Goal: Entertainment & Leisure: Browse casually

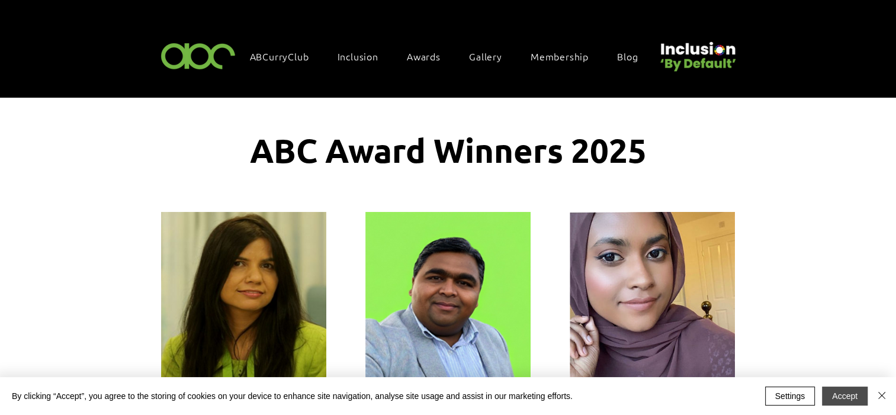
click at [850, 401] on button "Accept" at bounding box center [845, 396] width 46 height 19
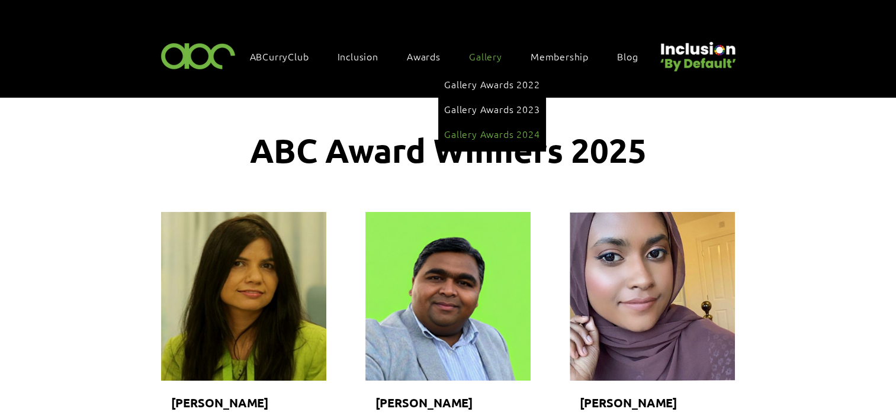
click at [489, 130] on span "Gallery Awards 2024" at bounding box center [491, 133] width 95 height 13
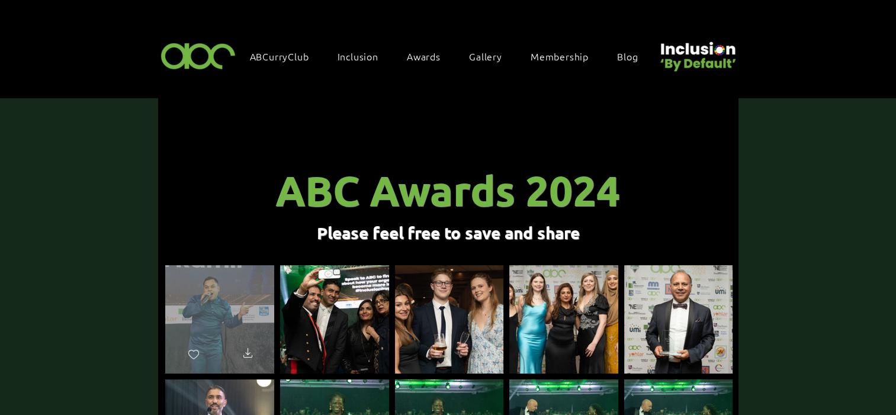
click at [233, 306] on div "main content" at bounding box center [219, 314] width 109 height 98
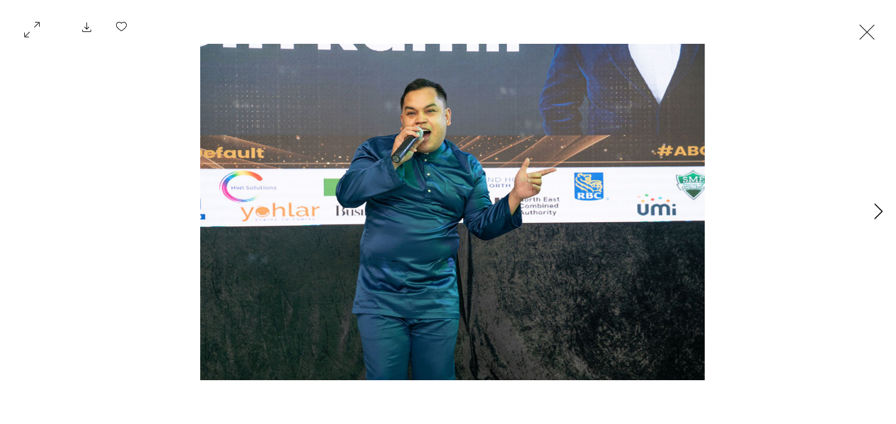
click at [871, 208] on button "Next Item" at bounding box center [878, 212] width 30 height 30
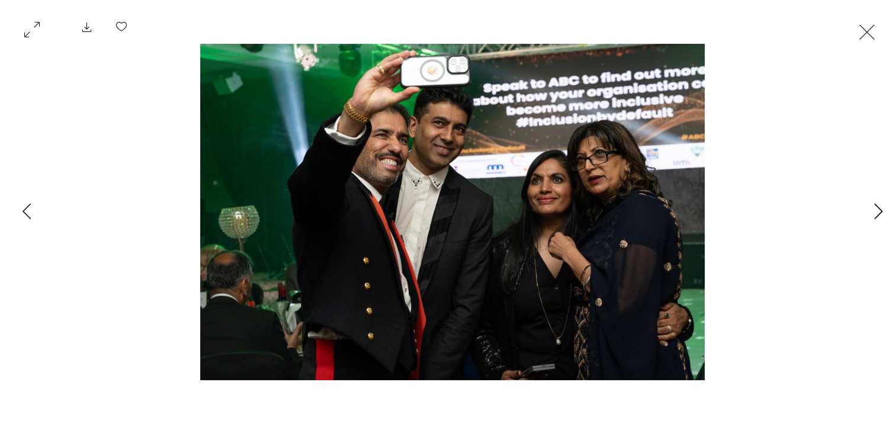
click at [871, 208] on button "Next Item" at bounding box center [878, 212] width 30 height 30
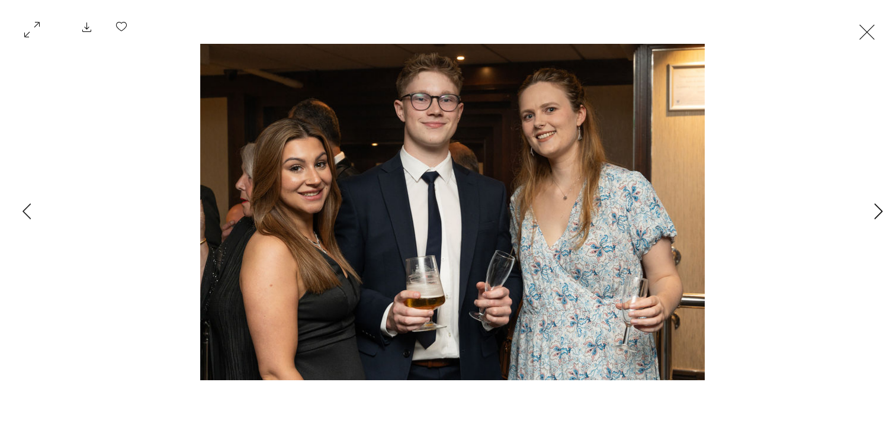
click at [871, 208] on button "Next Item" at bounding box center [878, 212] width 30 height 30
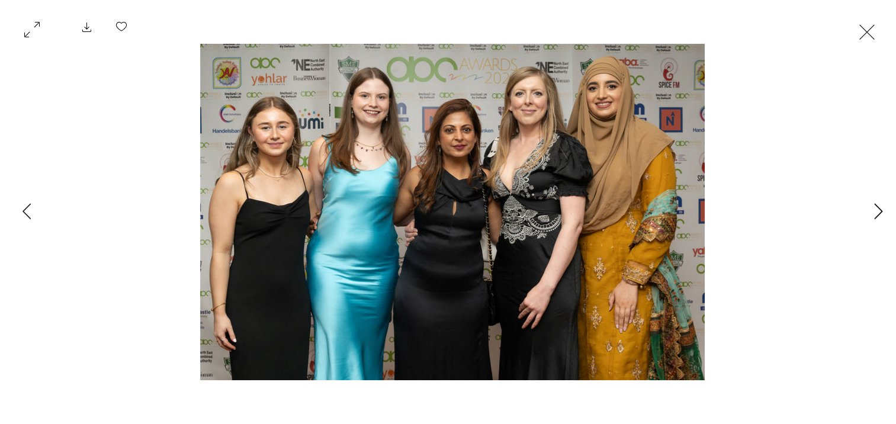
click at [871, 208] on button "Next Item" at bounding box center [878, 212] width 30 height 30
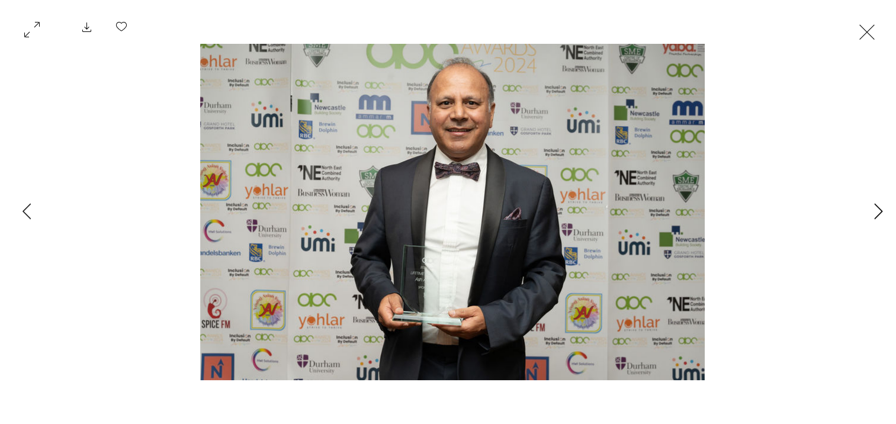
click at [871, 208] on button "Next Item" at bounding box center [878, 212] width 30 height 30
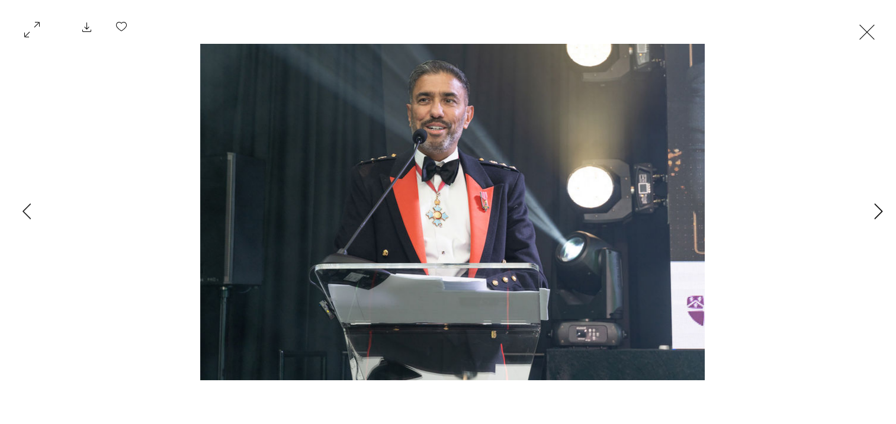
click at [871, 208] on button "Next Item" at bounding box center [878, 212] width 30 height 30
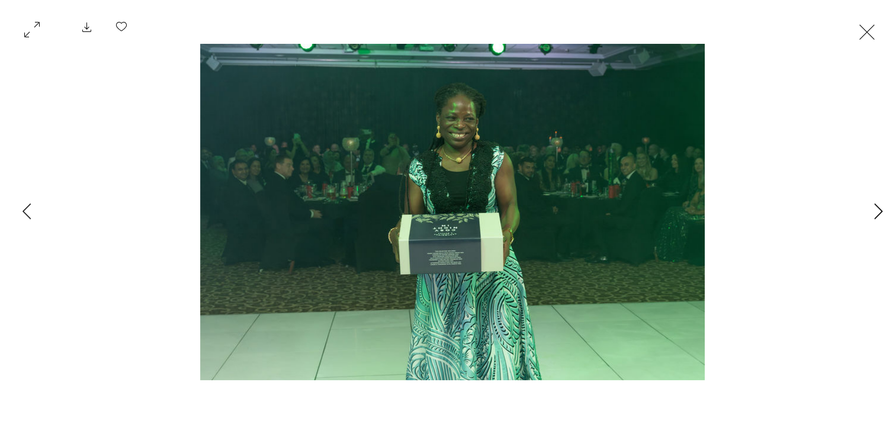
click at [871, 208] on button "Next Item" at bounding box center [878, 212] width 30 height 30
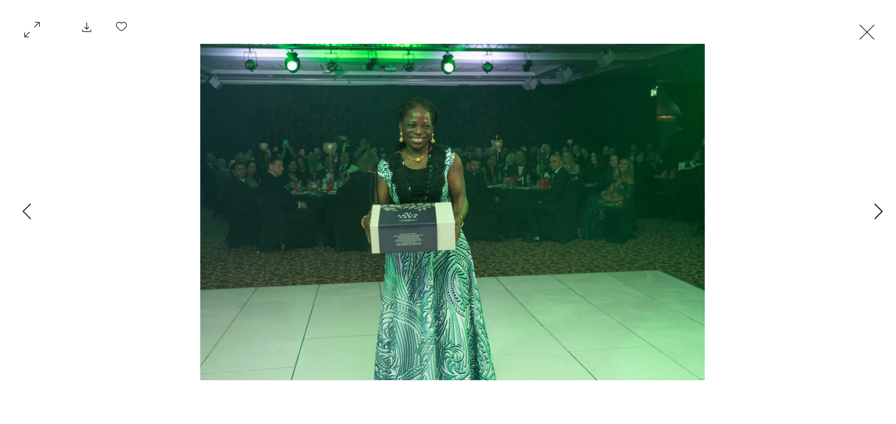
click at [871, 208] on button "Next Item" at bounding box center [878, 212] width 30 height 30
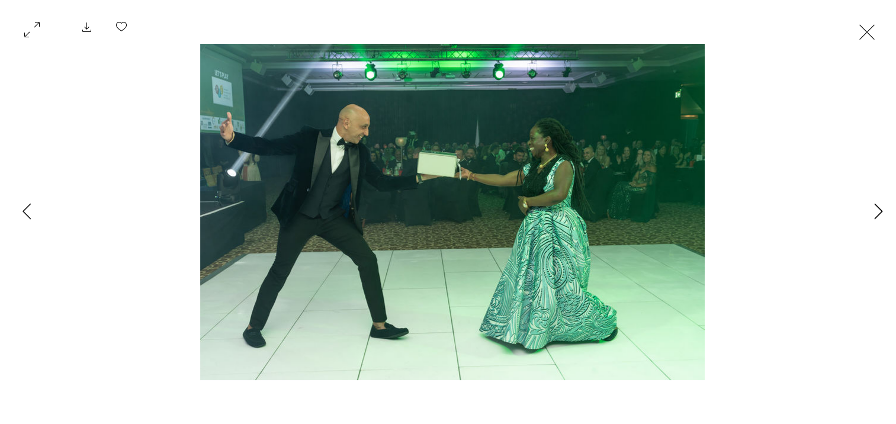
click at [871, 208] on button "Next Item" at bounding box center [878, 212] width 30 height 30
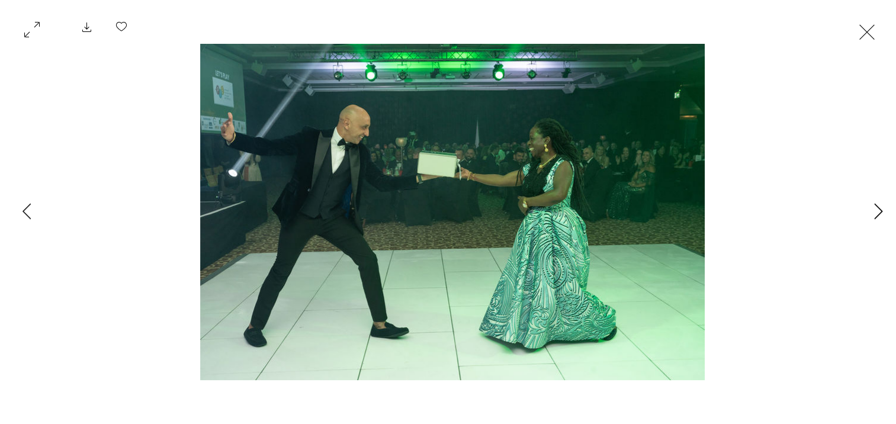
click at [871, 208] on button "Next Item" at bounding box center [878, 212] width 30 height 30
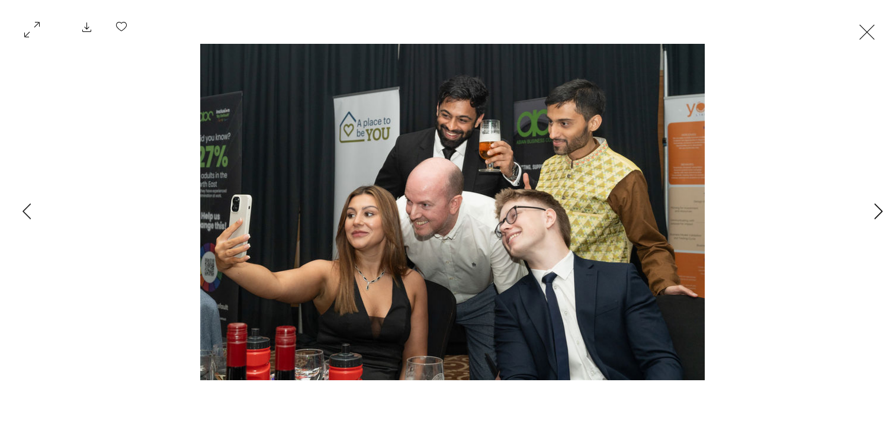
click at [871, 208] on button "Next Item" at bounding box center [878, 212] width 30 height 30
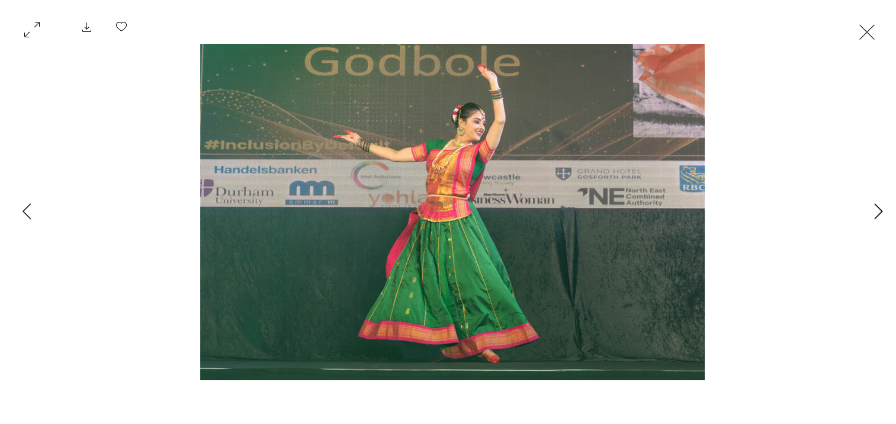
click at [871, 208] on button "Next Item" at bounding box center [878, 212] width 30 height 30
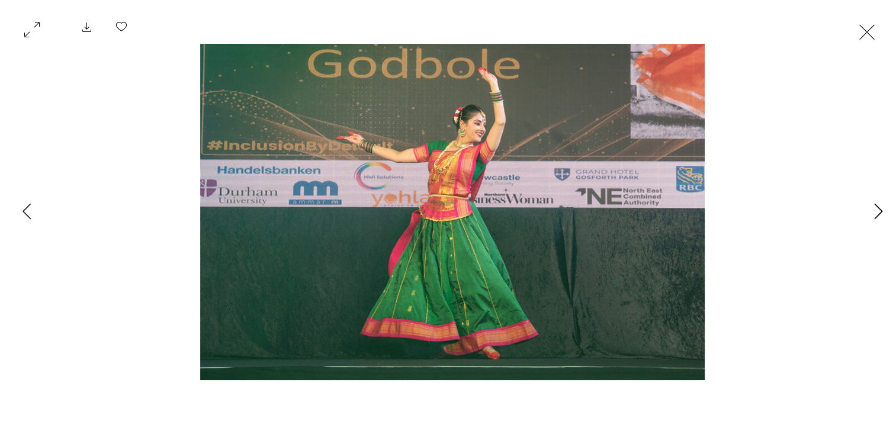
click at [871, 208] on button "Next Item" at bounding box center [878, 212] width 30 height 30
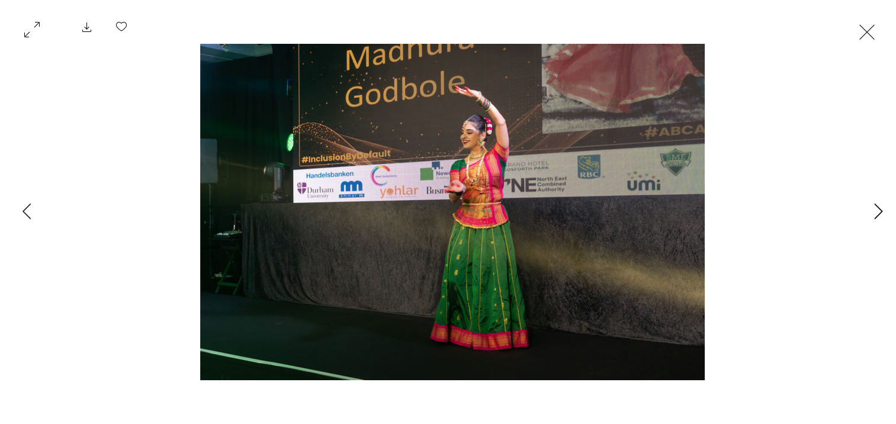
click at [871, 208] on button "Next Item" at bounding box center [878, 212] width 30 height 30
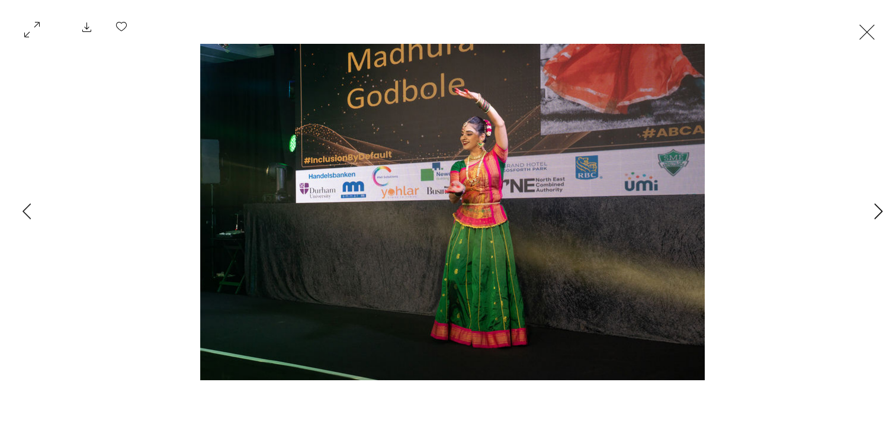
click at [871, 208] on button "Next Item" at bounding box center [878, 212] width 30 height 30
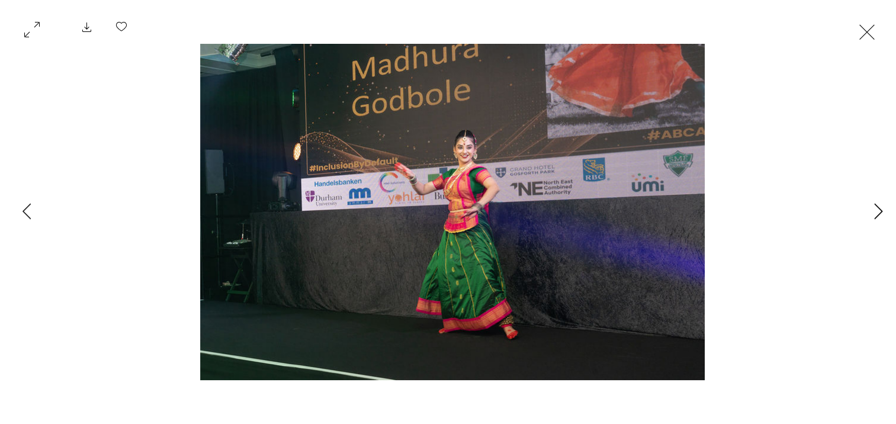
click at [871, 208] on button "Next Item" at bounding box center [878, 212] width 30 height 30
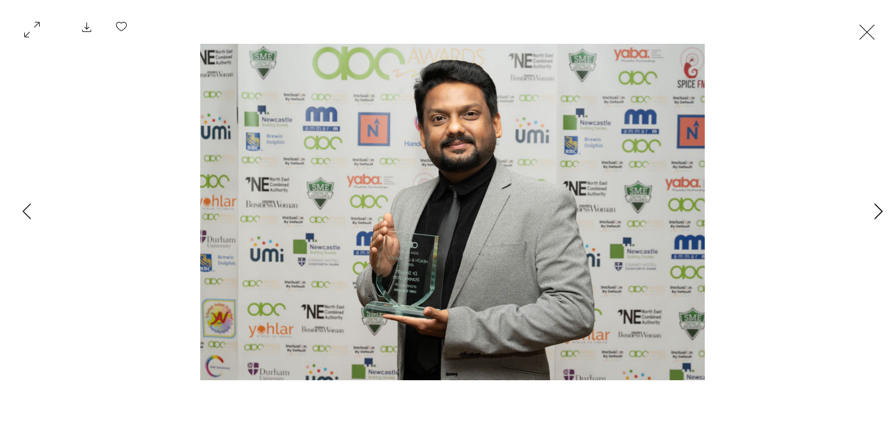
click at [872, 208] on button "Next Item" at bounding box center [878, 212] width 30 height 30
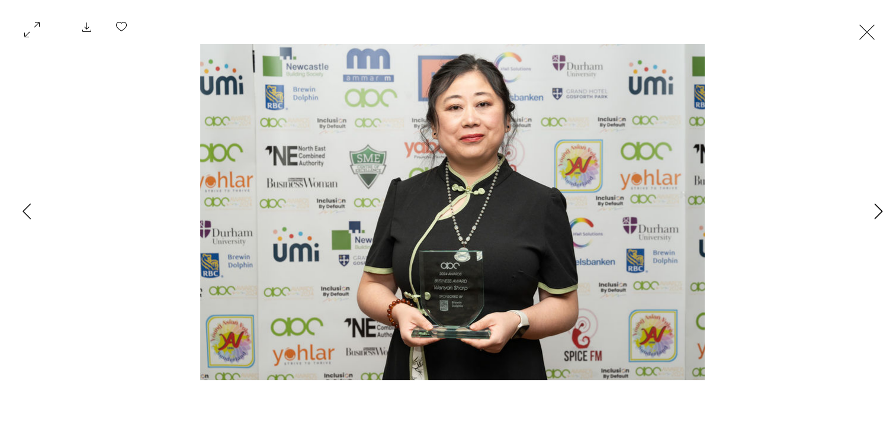
click at [872, 208] on button "Next Item" at bounding box center [878, 212] width 30 height 30
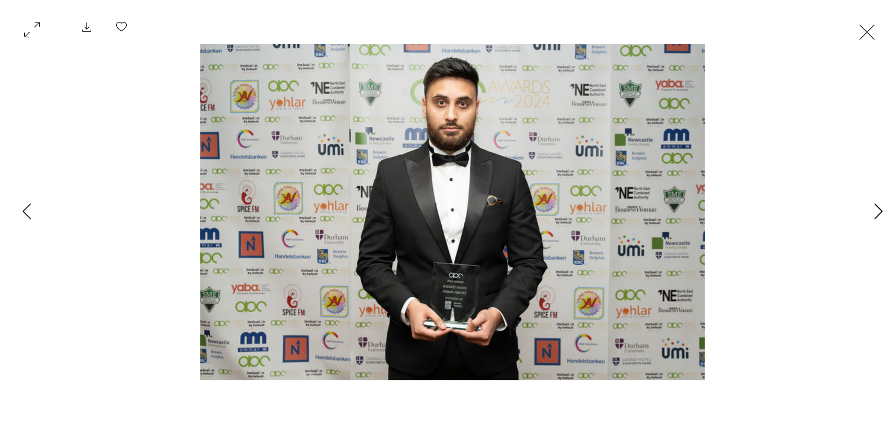
click at [872, 208] on button "Next Item" at bounding box center [878, 212] width 30 height 30
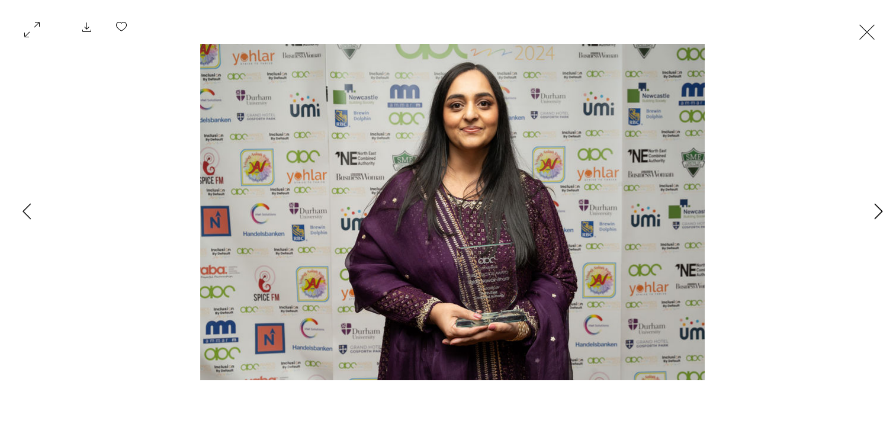
click at [872, 208] on button "Next Item" at bounding box center [878, 212] width 30 height 30
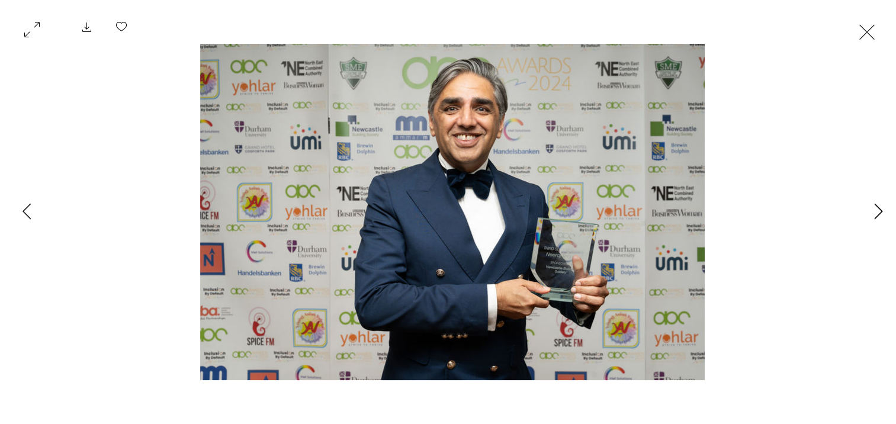
click at [872, 208] on button "Next Item" at bounding box center [878, 212] width 30 height 30
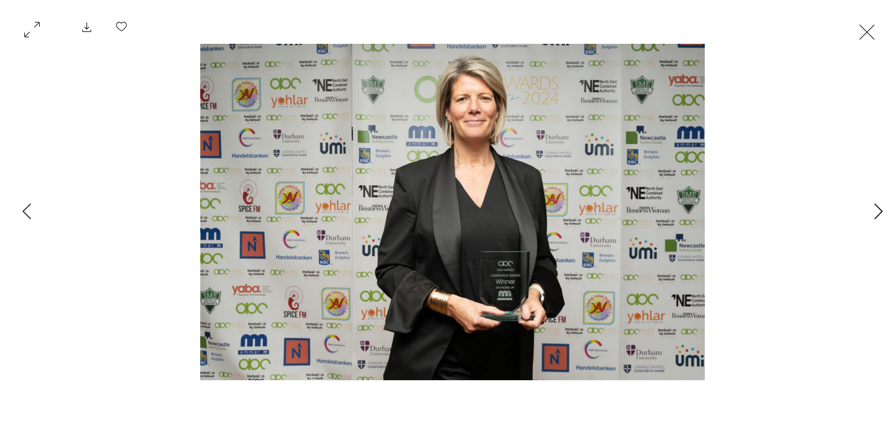
click at [872, 208] on button "Next Item" at bounding box center [878, 212] width 30 height 30
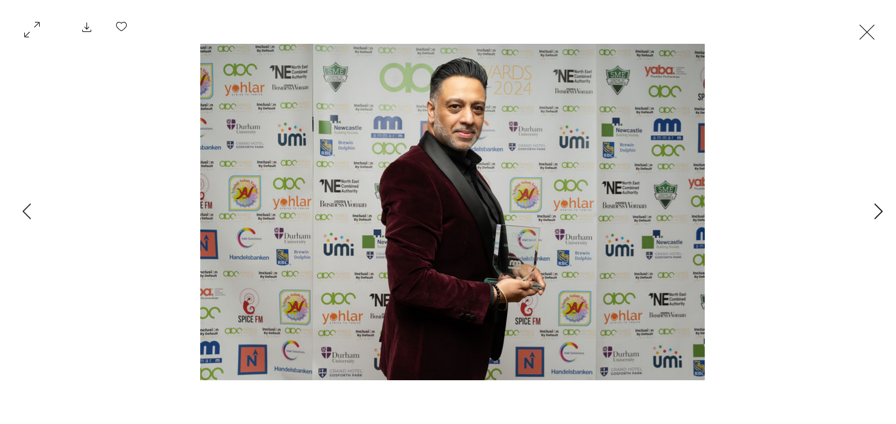
click at [872, 208] on button "Next Item" at bounding box center [878, 212] width 30 height 30
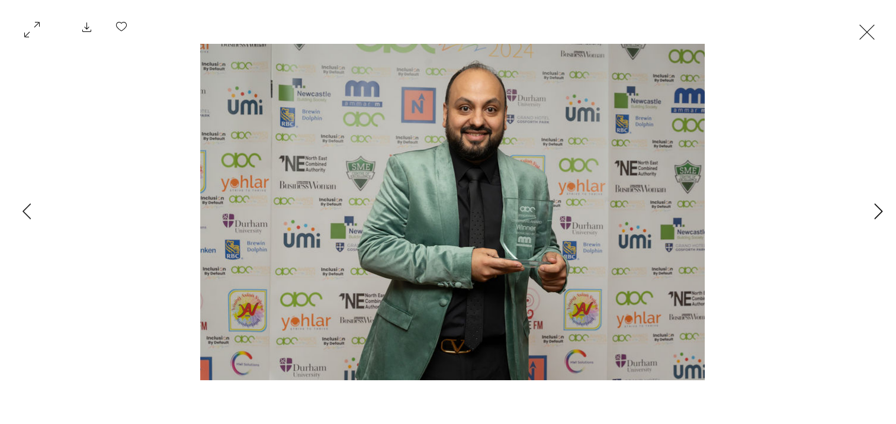
click at [872, 208] on button "Next Item" at bounding box center [878, 212] width 30 height 30
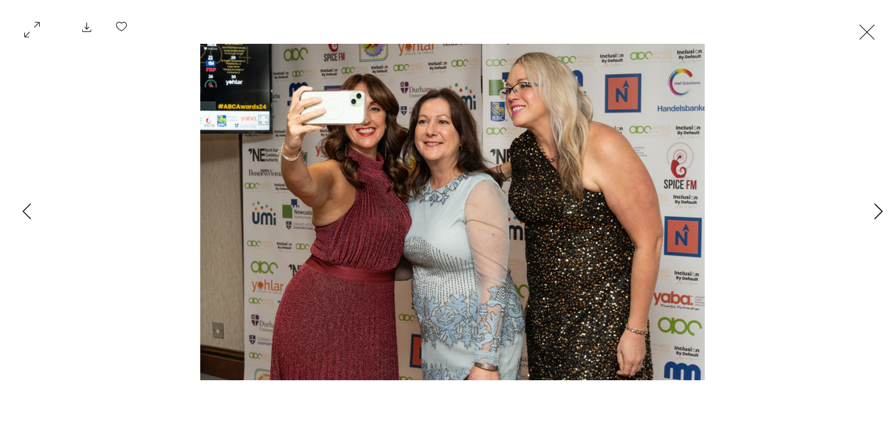
click at [872, 208] on button "Next Item" at bounding box center [878, 212] width 30 height 30
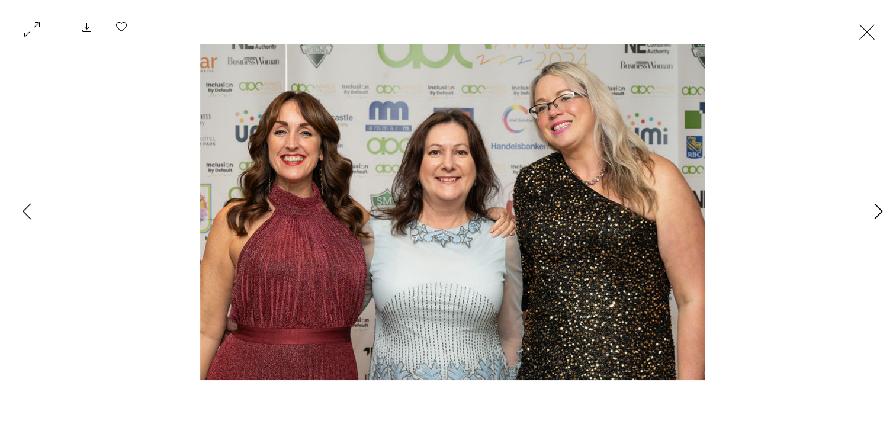
click at [872, 208] on button "Next Item" at bounding box center [878, 212] width 30 height 30
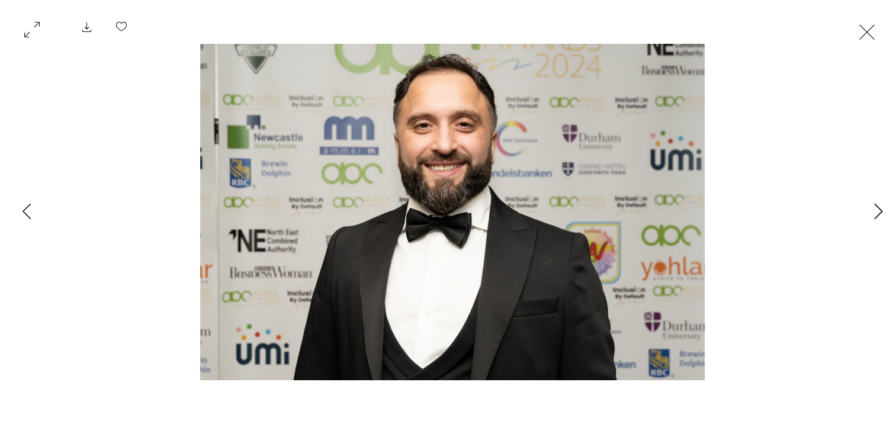
click at [872, 208] on button "Next Item" at bounding box center [878, 212] width 30 height 30
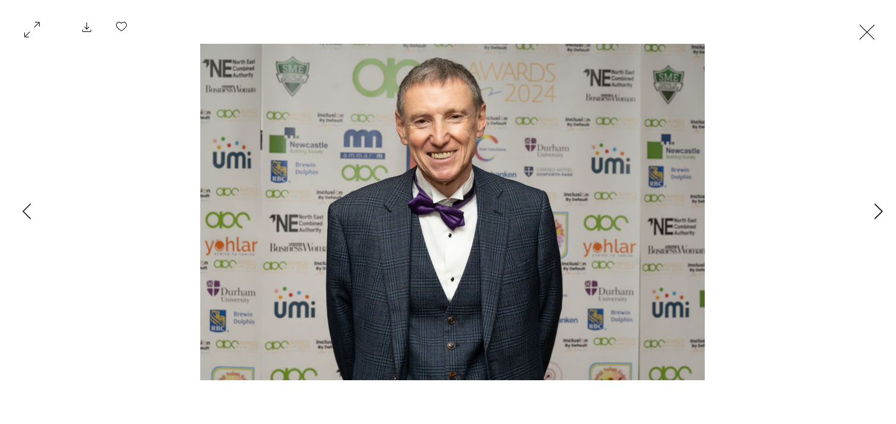
click at [872, 208] on button "Next Item" at bounding box center [878, 212] width 30 height 30
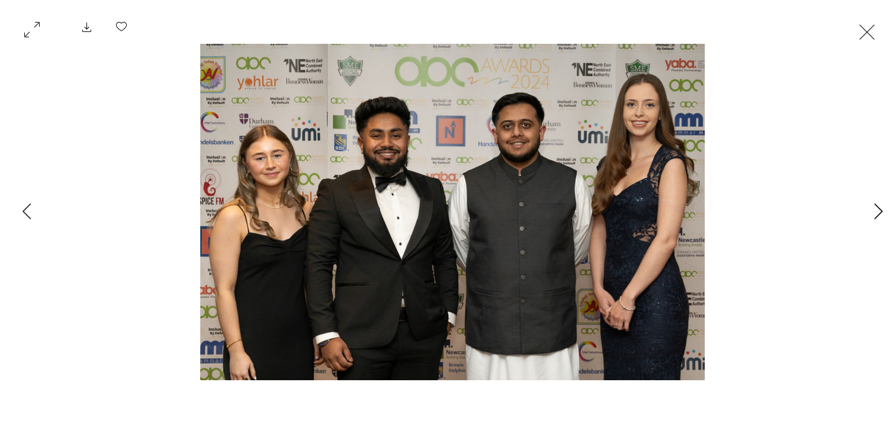
click at [872, 208] on button "Next Item" at bounding box center [878, 212] width 30 height 30
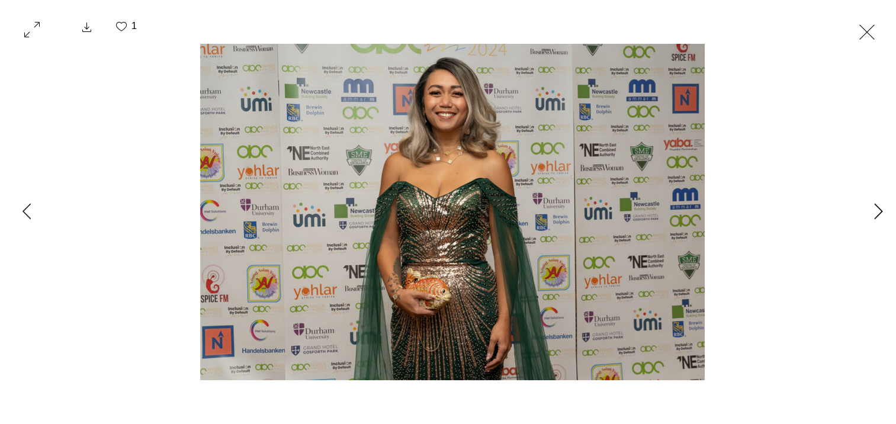
click at [872, 208] on button "Next Item" at bounding box center [878, 212] width 30 height 30
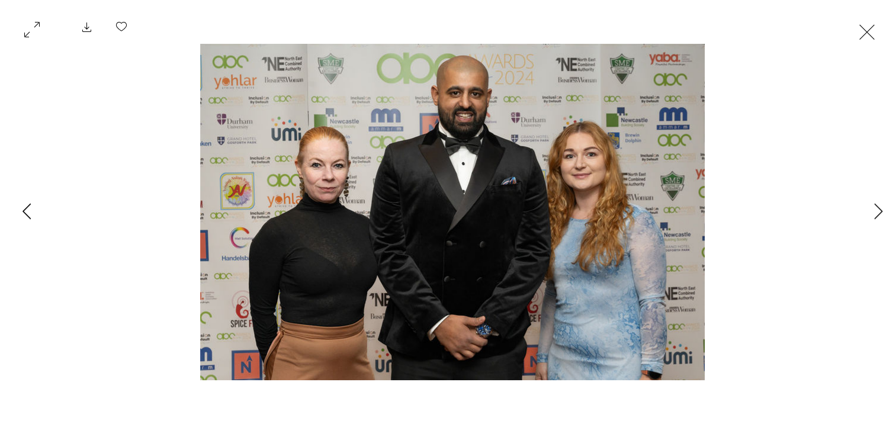
click at [31, 218] on button "Previous Item" at bounding box center [27, 212] width 30 height 30
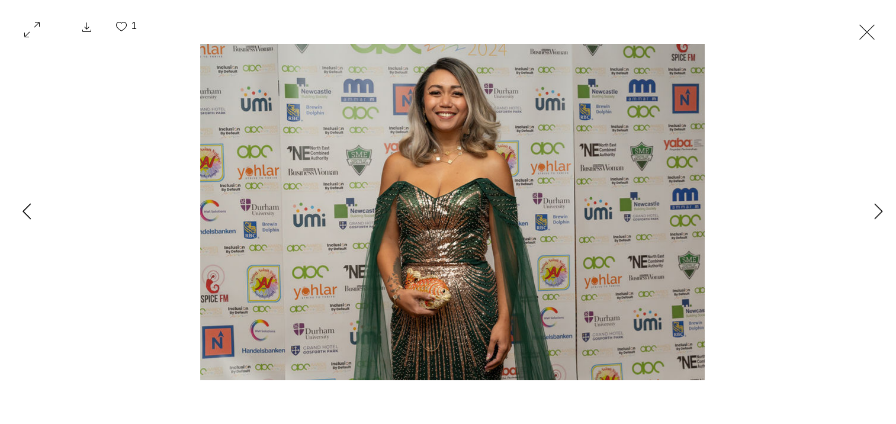
click at [31, 218] on button "Previous Item" at bounding box center [27, 212] width 30 height 30
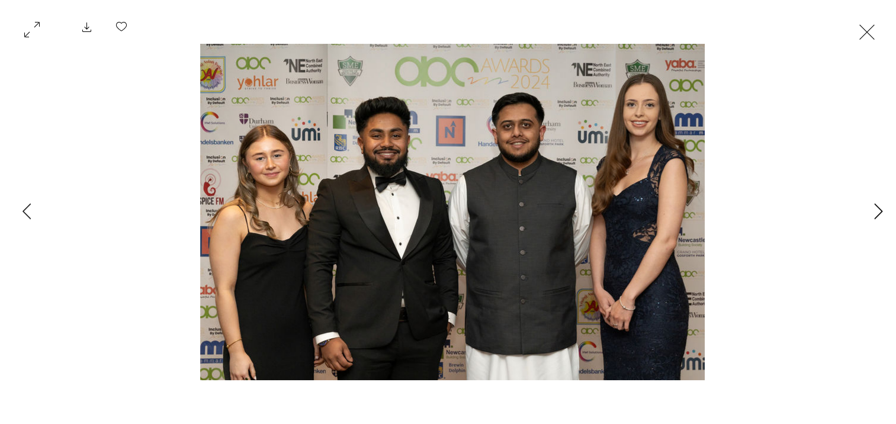
click at [871, 213] on button "Next Item" at bounding box center [878, 212] width 30 height 30
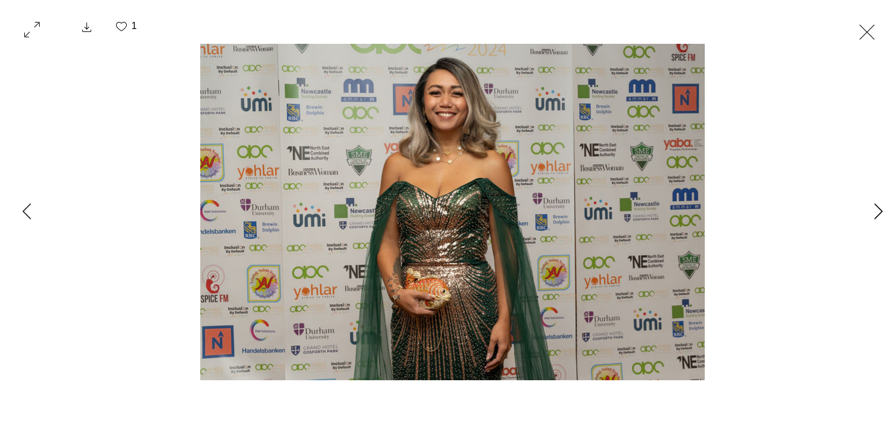
click at [871, 213] on button "Next Item" at bounding box center [878, 212] width 30 height 30
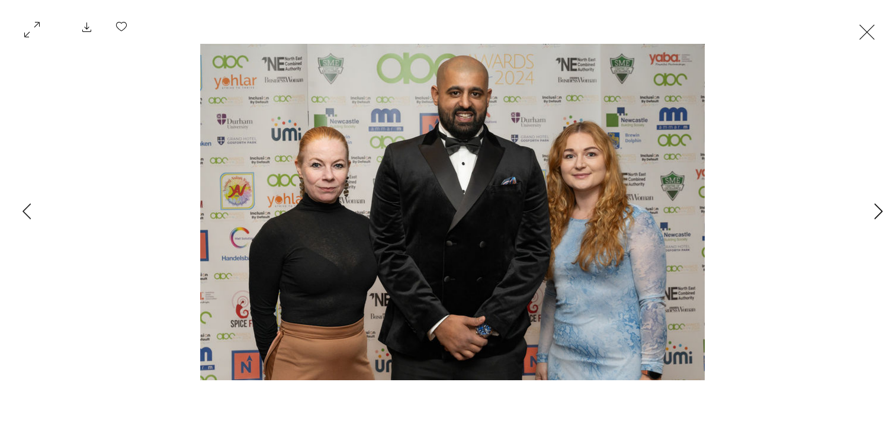
click at [871, 213] on button "Next Item" at bounding box center [878, 212] width 30 height 30
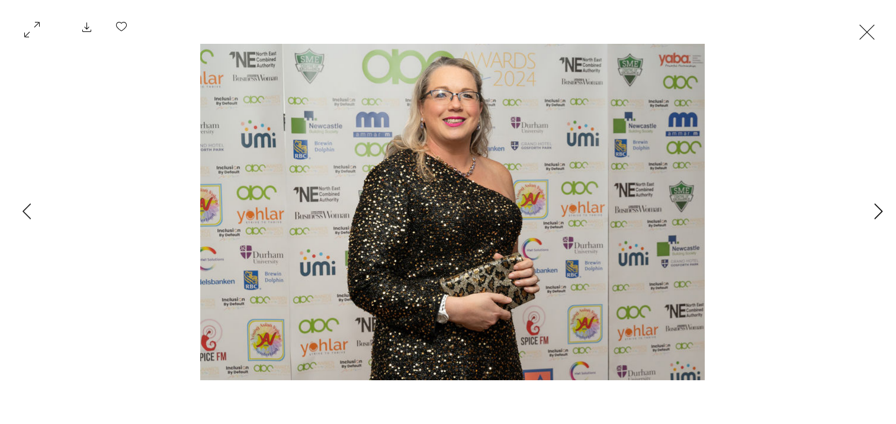
click at [871, 213] on button "Next Item" at bounding box center [878, 212] width 30 height 30
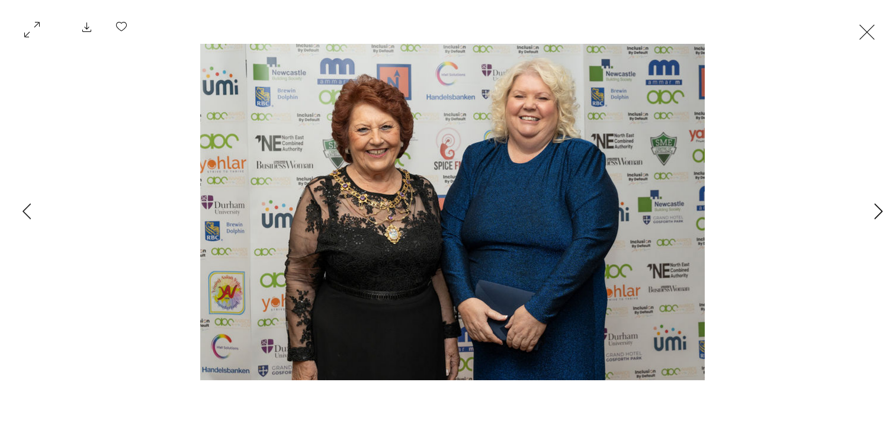
click at [871, 213] on button "Next Item" at bounding box center [878, 212] width 30 height 30
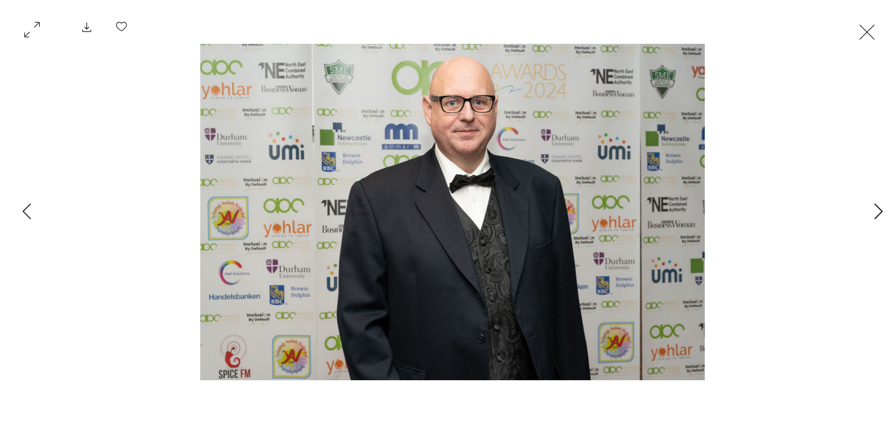
click at [871, 213] on button "Next Item" at bounding box center [878, 212] width 30 height 30
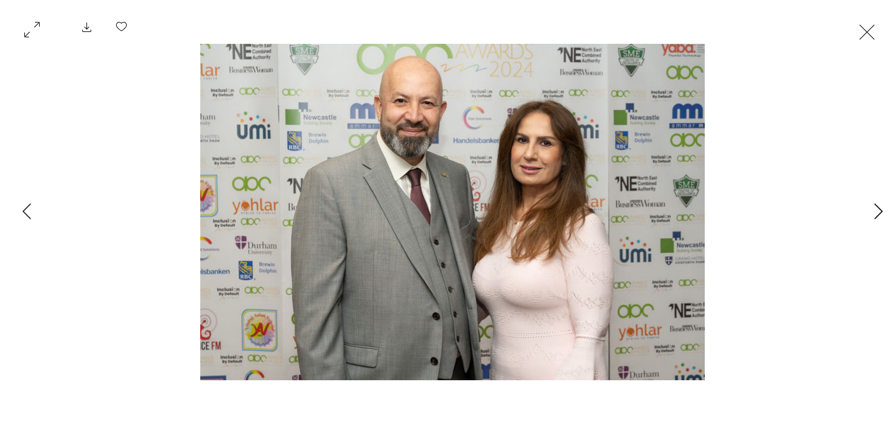
click at [871, 213] on button "Next Item" at bounding box center [878, 212] width 30 height 30
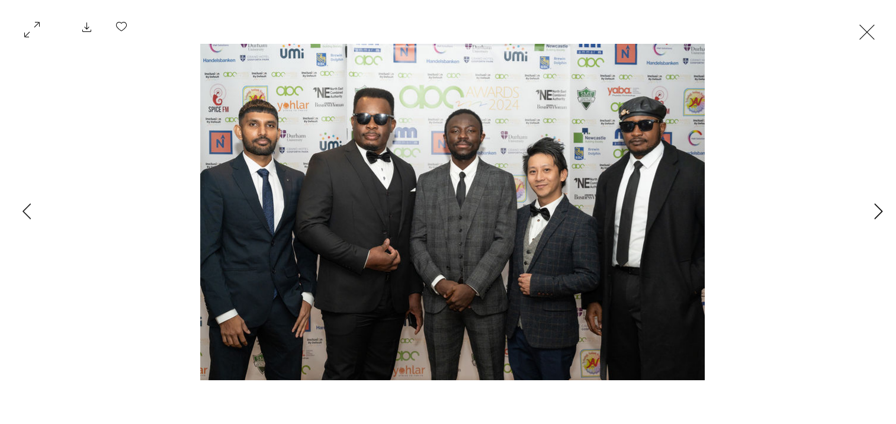
click at [871, 213] on button "Next Item" at bounding box center [878, 212] width 30 height 30
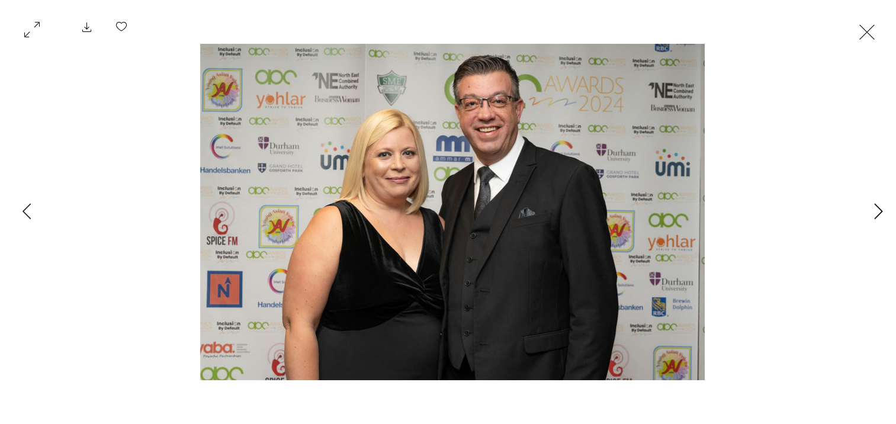
click at [871, 213] on button "Next Item" at bounding box center [878, 212] width 30 height 30
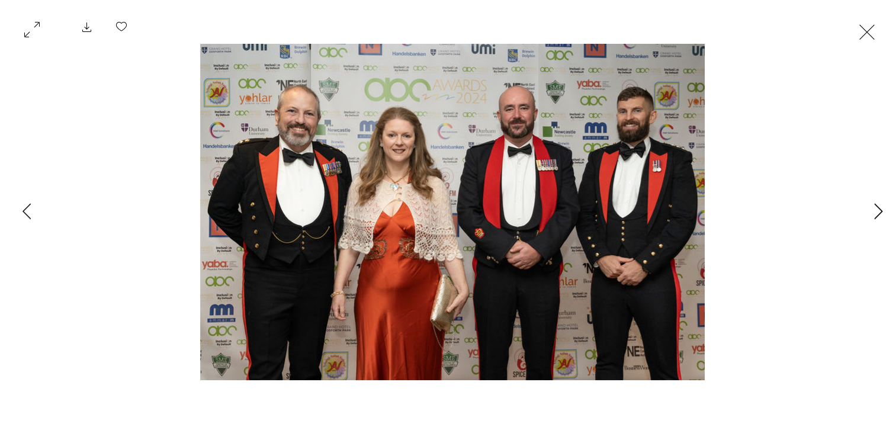
click at [871, 213] on button "Next Item" at bounding box center [878, 212] width 30 height 30
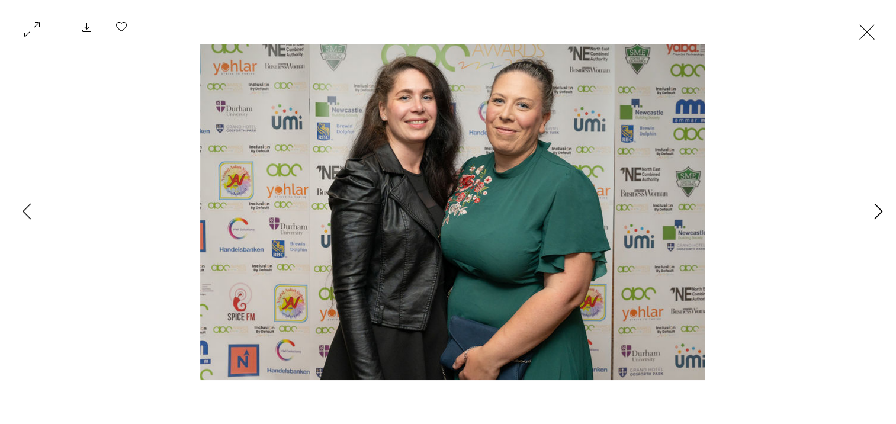
click at [871, 213] on button "Next Item" at bounding box center [878, 212] width 30 height 30
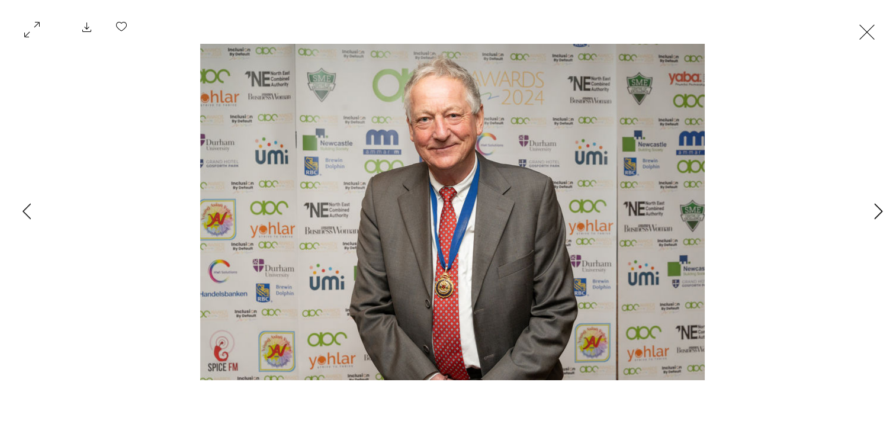
click at [871, 213] on button "Next Item" at bounding box center [878, 212] width 30 height 30
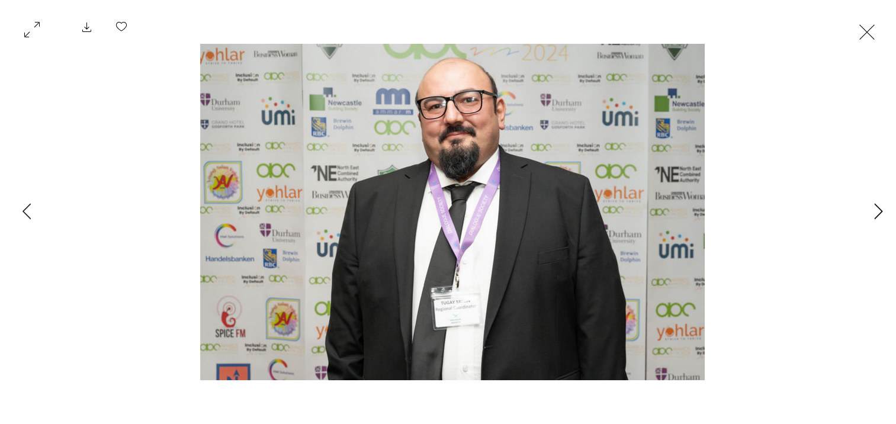
click at [871, 213] on button "Next Item" at bounding box center [878, 212] width 30 height 30
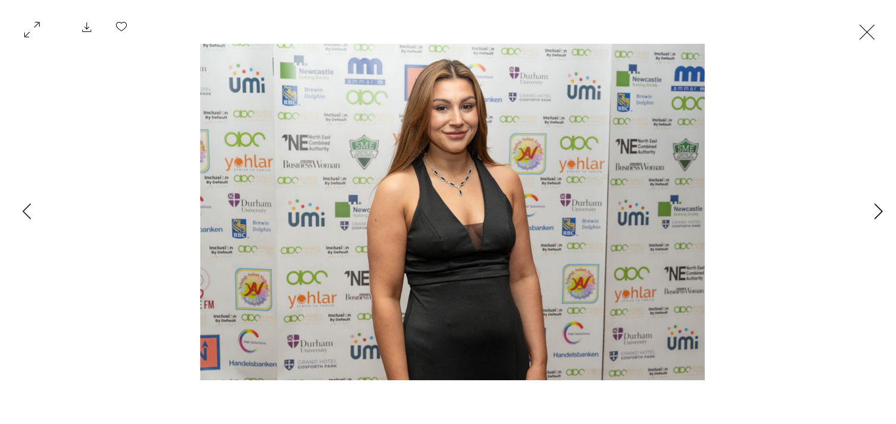
click at [871, 213] on button "Next Item" at bounding box center [878, 212] width 30 height 30
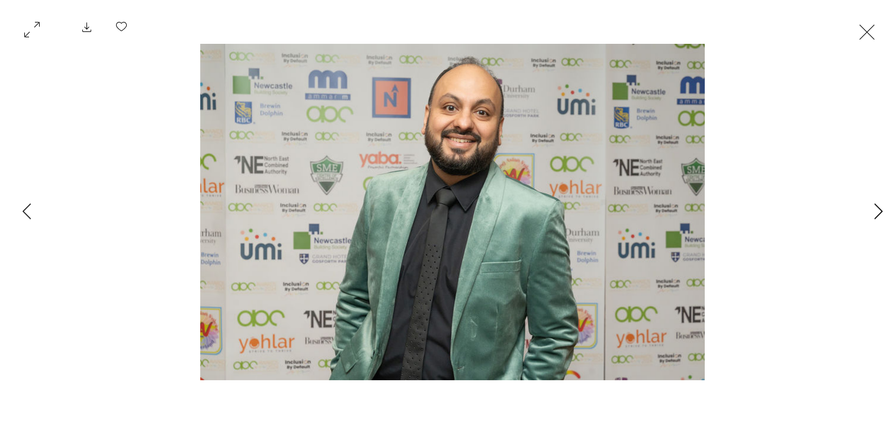
click at [871, 213] on button "Next Item" at bounding box center [878, 212] width 30 height 30
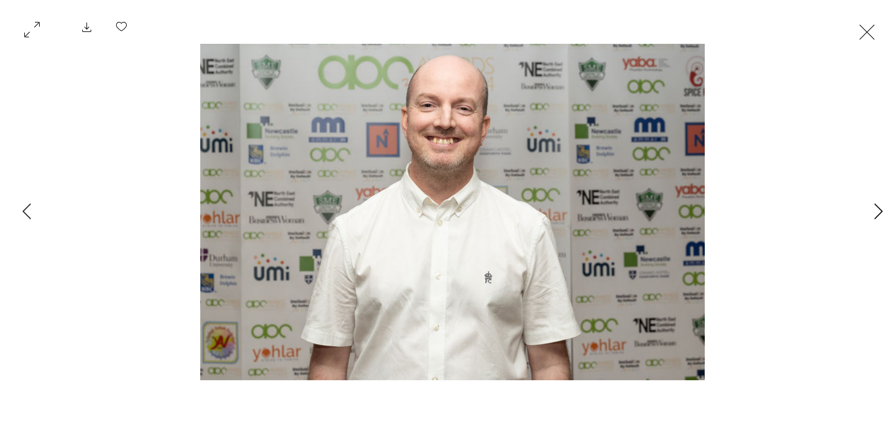
click at [871, 213] on button "Next Item" at bounding box center [878, 212] width 30 height 30
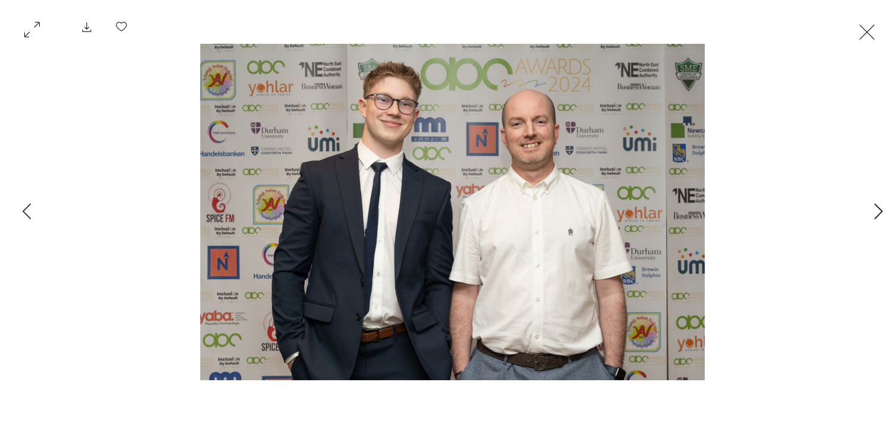
click at [871, 213] on button "Next Item" at bounding box center [878, 212] width 30 height 30
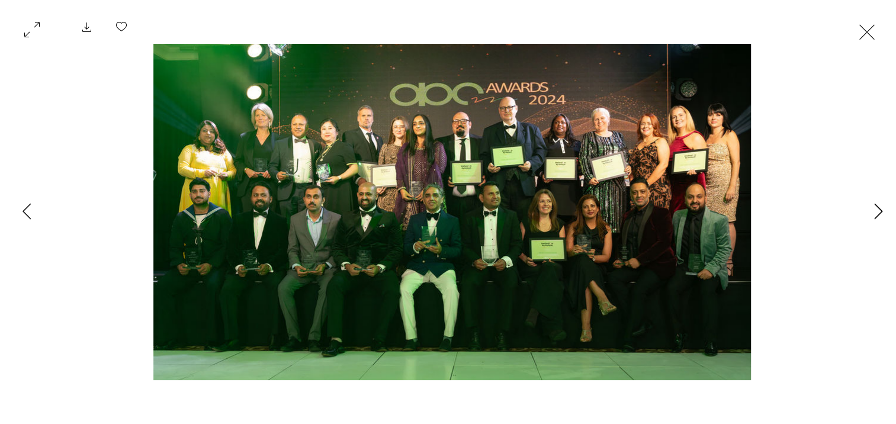
click at [871, 213] on button "Next Item" at bounding box center [878, 212] width 30 height 30
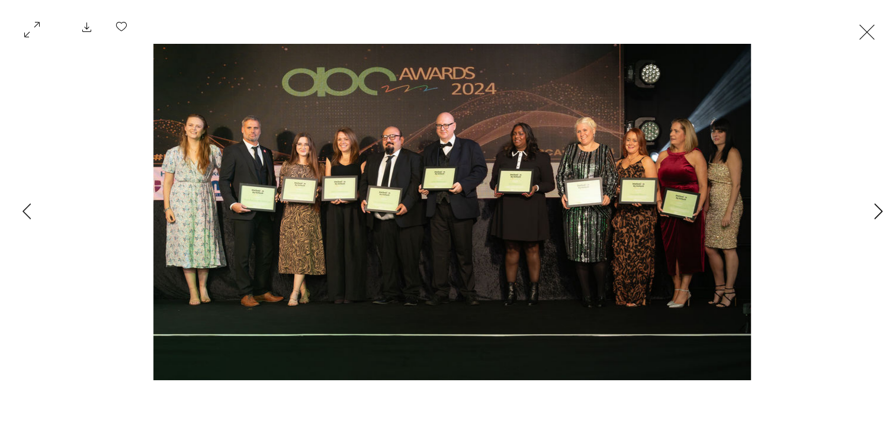
click at [871, 213] on button "Next Item" at bounding box center [878, 212] width 30 height 30
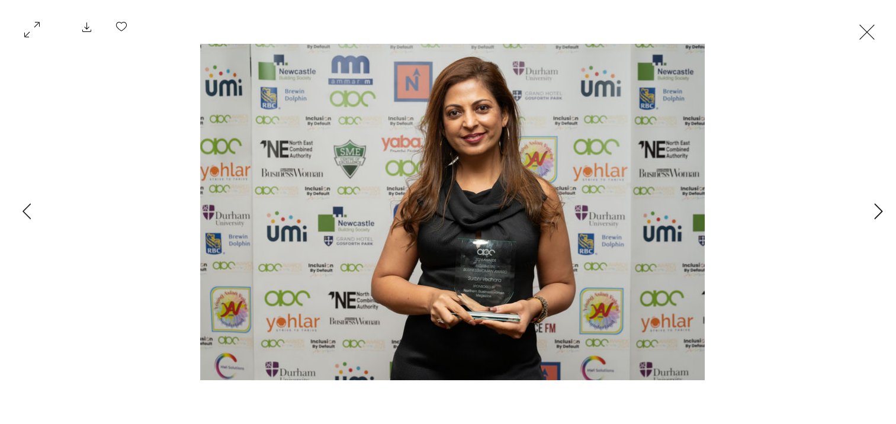
click at [871, 213] on button "Next Item" at bounding box center [878, 212] width 30 height 30
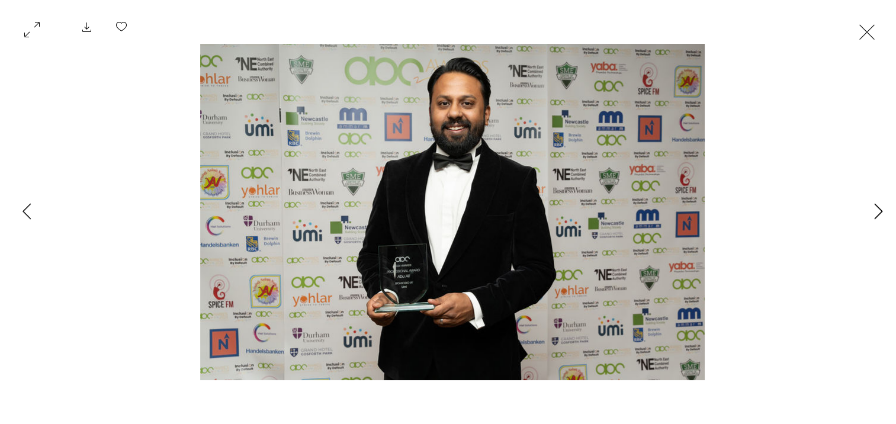
click at [871, 213] on button "Next Item" at bounding box center [878, 212] width 30 height 30
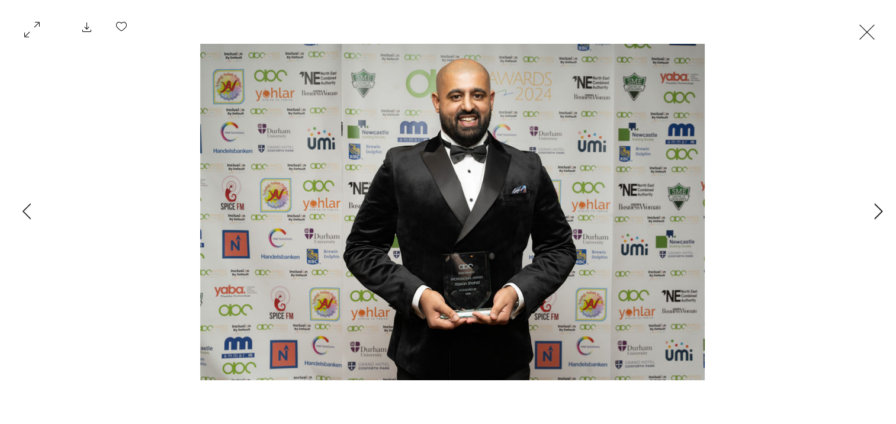
click at [871, 213] on button "Next Item" at bounding box center [878, 212] width 30 height 30
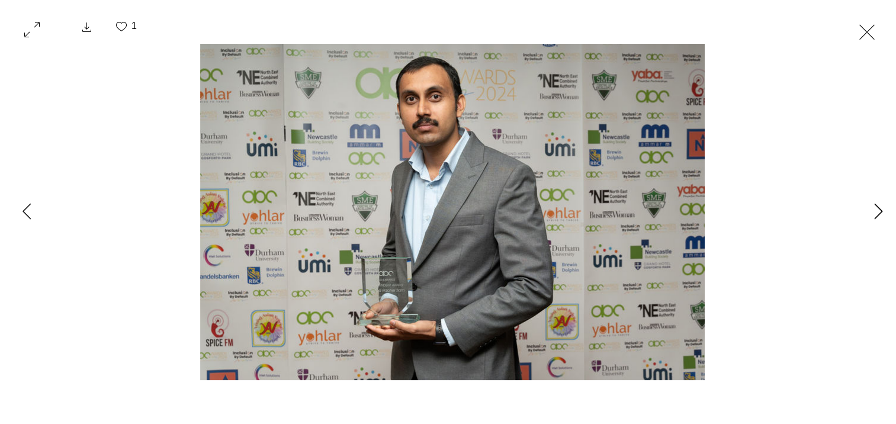
click at [871, 213] on button "Next Item" at bounding box center [878, 212] width 30 height 30
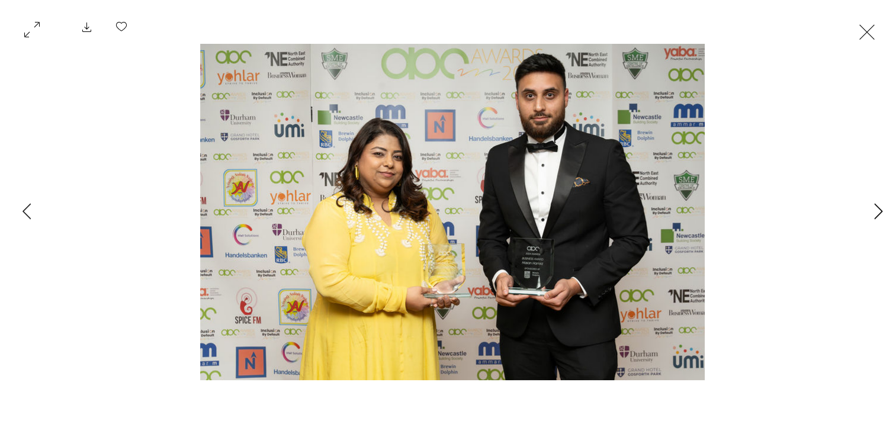
click at [871, 213] on button "Next Item" at bounding box center [878, 212] width 30 height 30
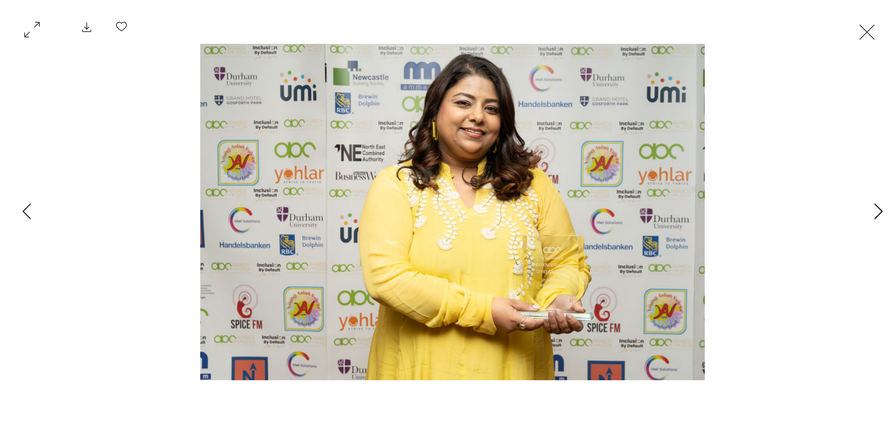
click at [871, 213] on button "Next Item" at bounding box center [878, 212] width 30 height 30
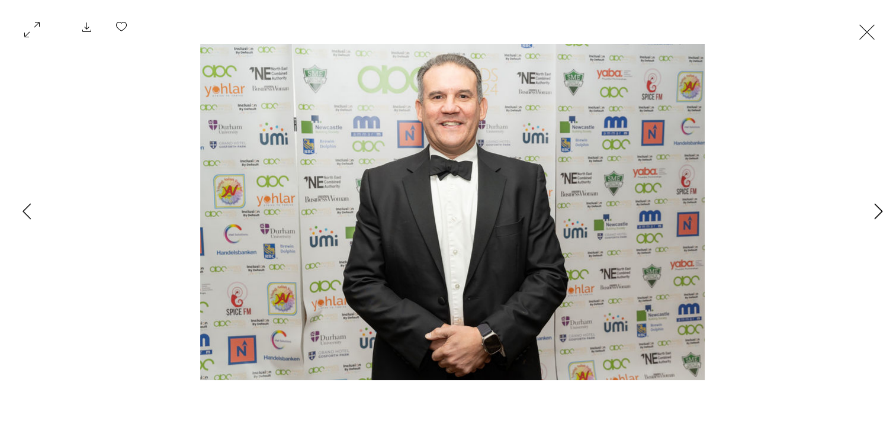
click at [871, 213] on button "Next Item" at bounding box center [878, 212] width 30 height 30
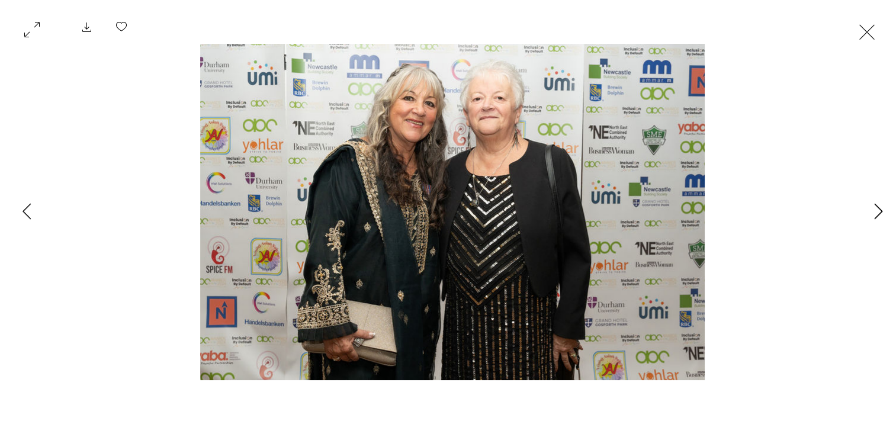
click at [871, 213] on button "Next Item" at bounding box center [878, 212] width 30 height 30
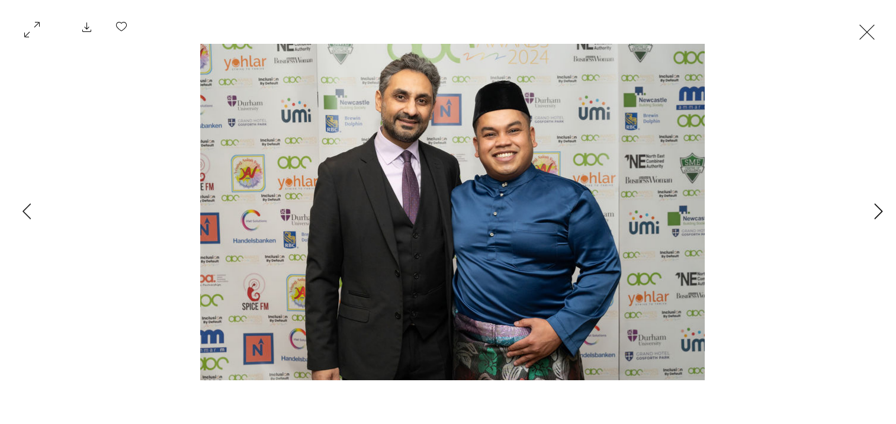
click at [871, 213] on button "Next Item" at bounding box center [878, 212] width 30 height 30
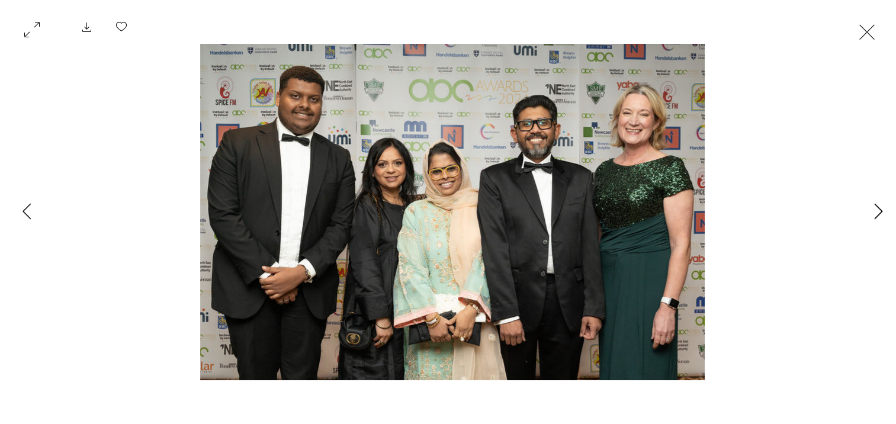
click at [871, 213] on button "Next Item" at bounding box center [878, 212] width 30 height 30
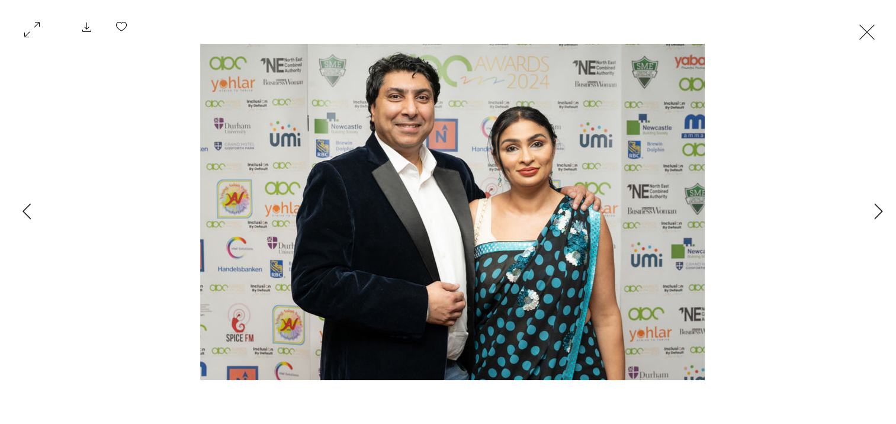
click at [870, 29] on button "Exit expand mode" at bounding box center [867, 31] width 23 height 26
